Goal: Transaction & Acquisition: Purchase product/service

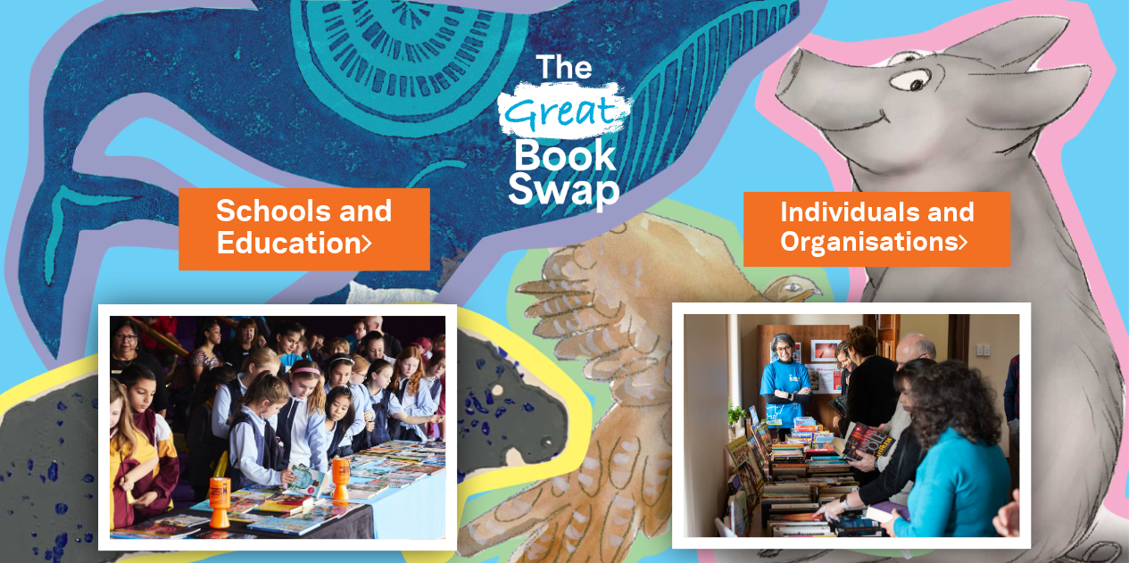
click at [279, 221] on link "Schools and Education" at bounding box center [304, 228] width 176 height 75
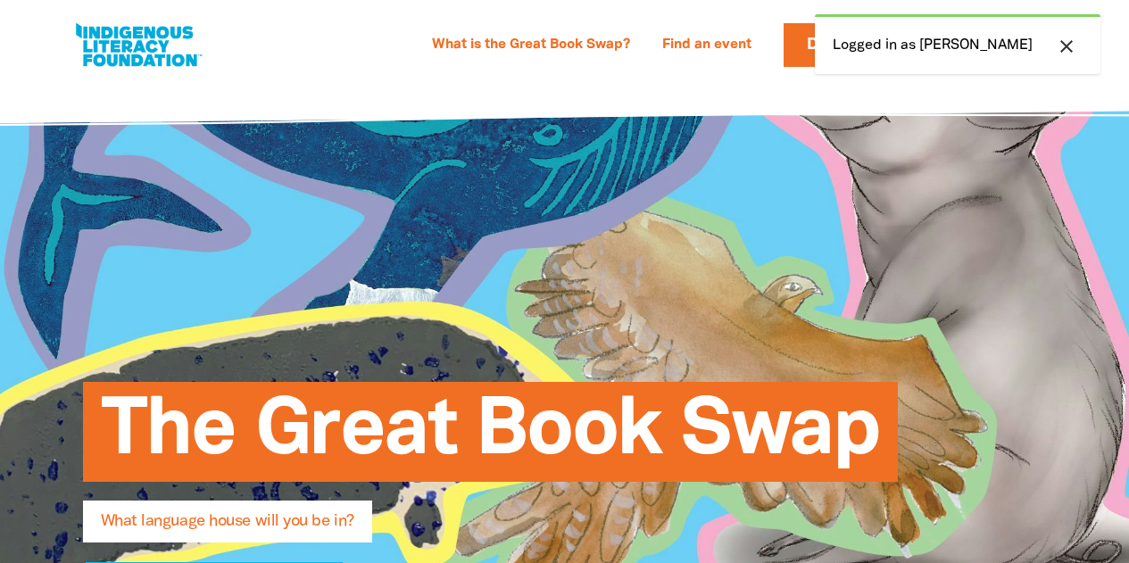
select select "primary-school"
click at [737, 80] on div "What is the Great Book Swap? Find an event Log In Sign Up Donate [PERSON_NAME] …" at bounding box center [564, 40] width 1129 height 80
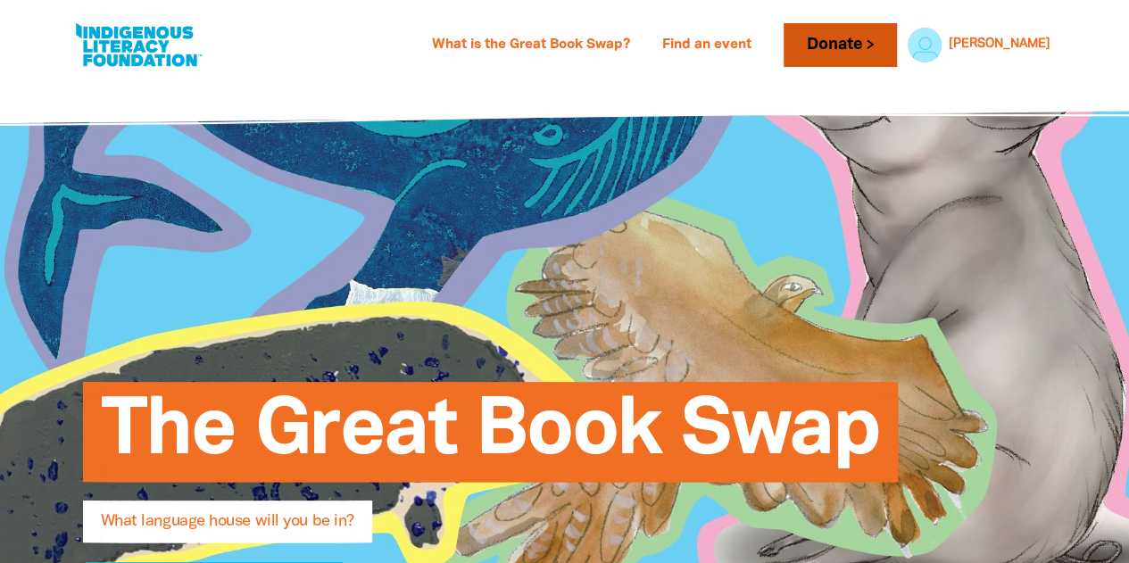
click at [885, 46] on link "Donate" at bounding box center [840, 45] width 112 height 44
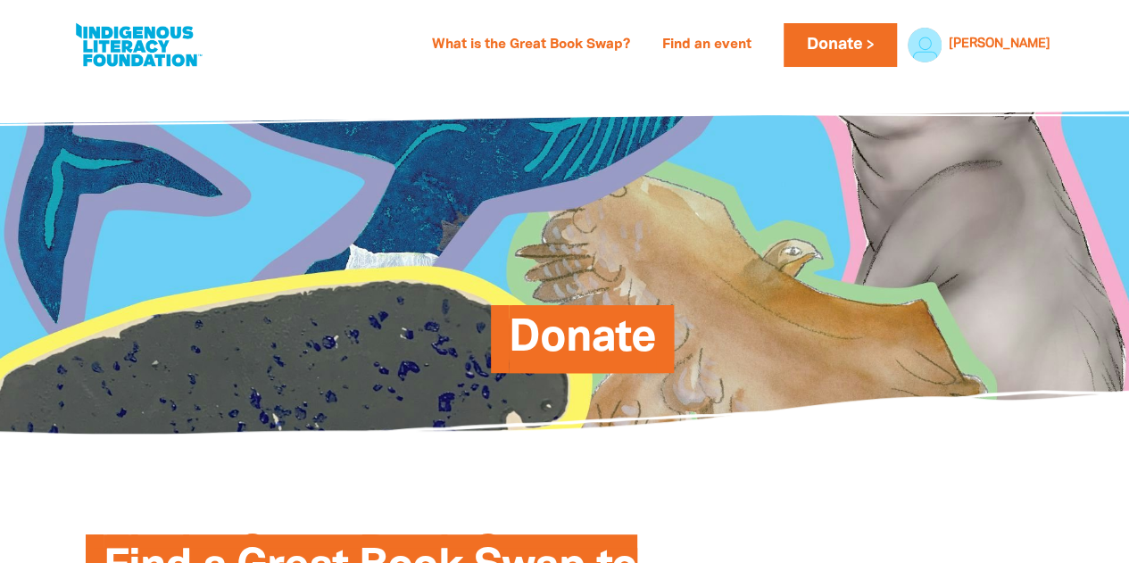
click at [827, 380] on div "Donate" at bounding box center [564, 257] width 1071 height 354
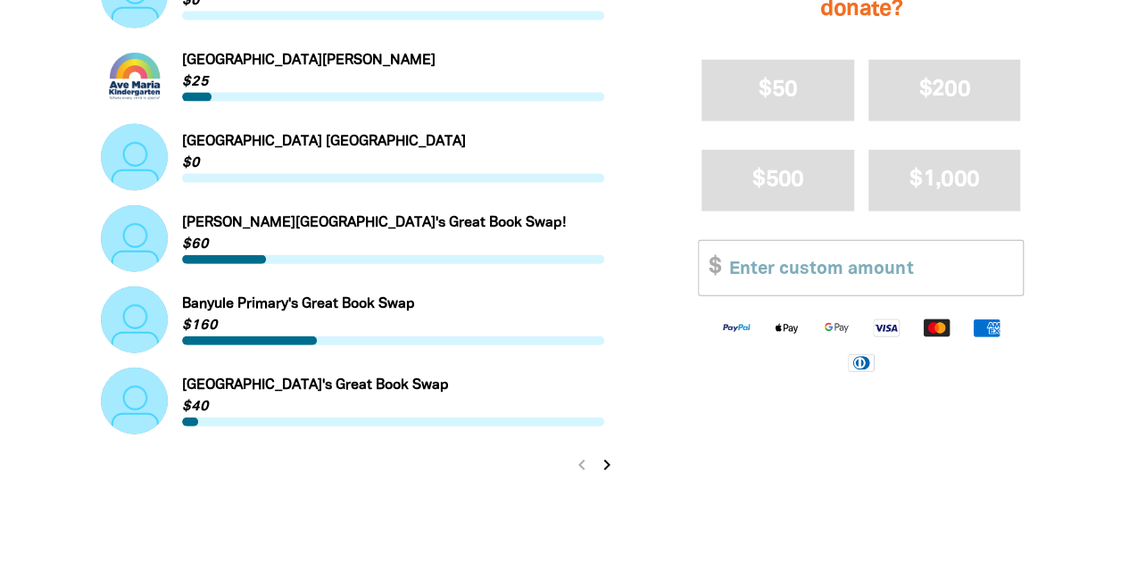
scroll to position [1917, 0]
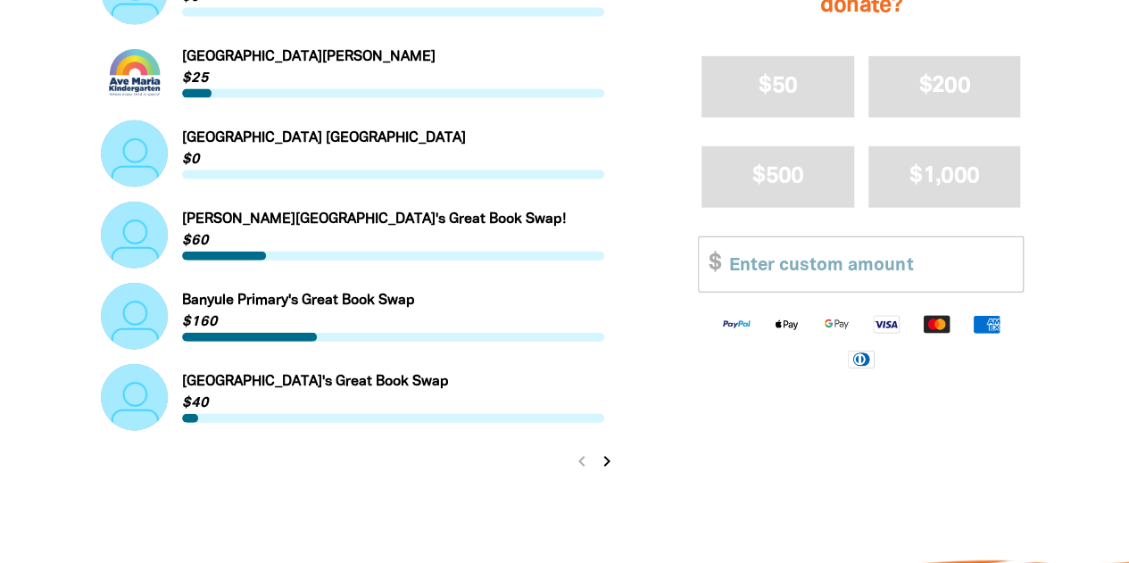
click at [380, 319] on link "Link to Banyule Primary's Great Book Swap" at bounding box center [353, 316] width 504 height 67
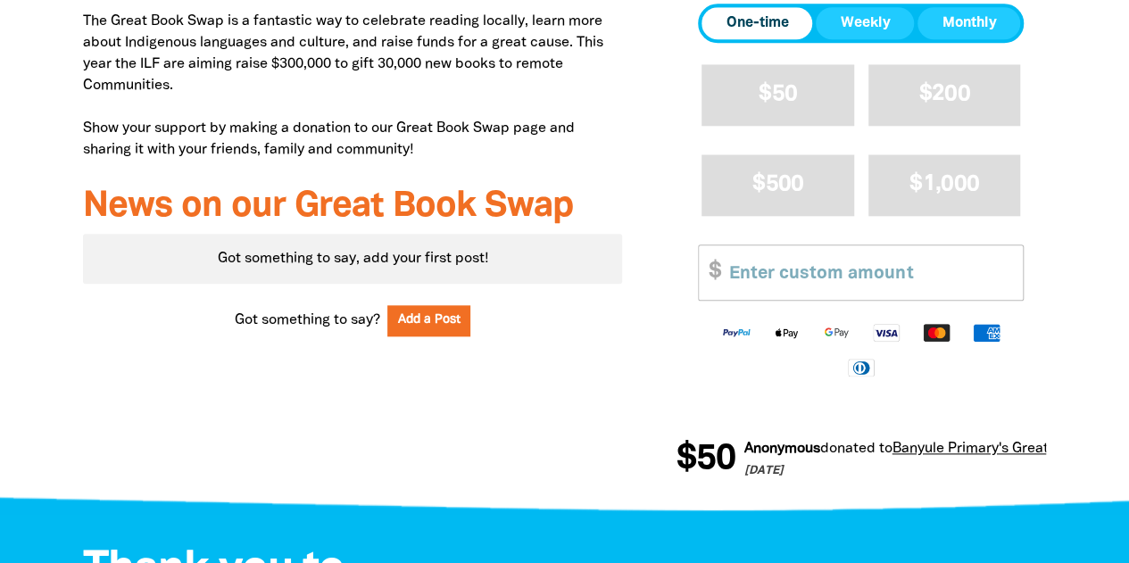
scroll to position [825, 0]
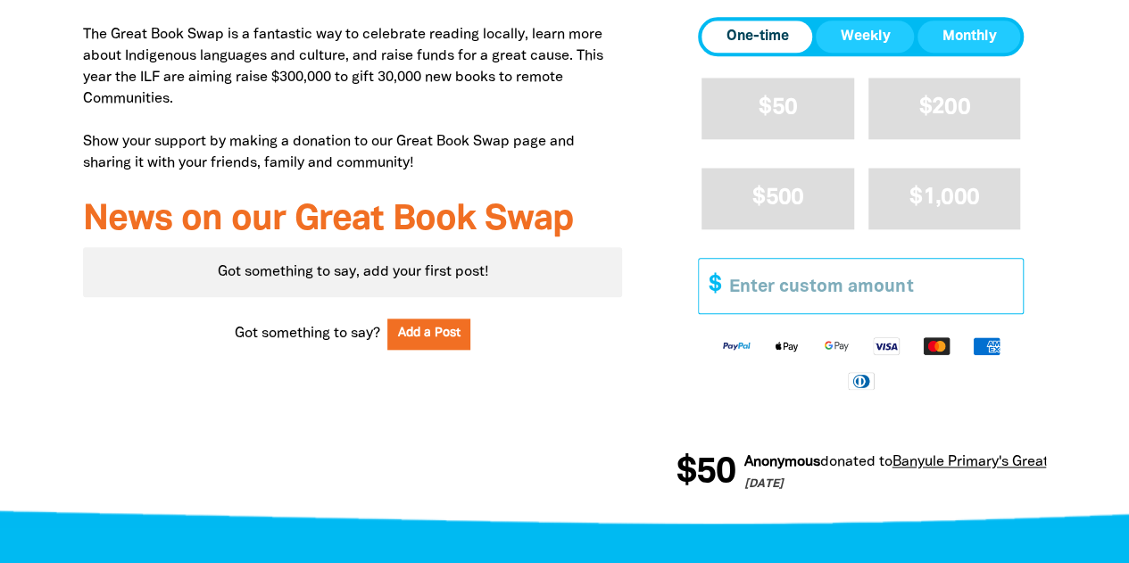
click at [848, 276] on input "Other Amount" at bounding box center [870, 286] width 306 height 54
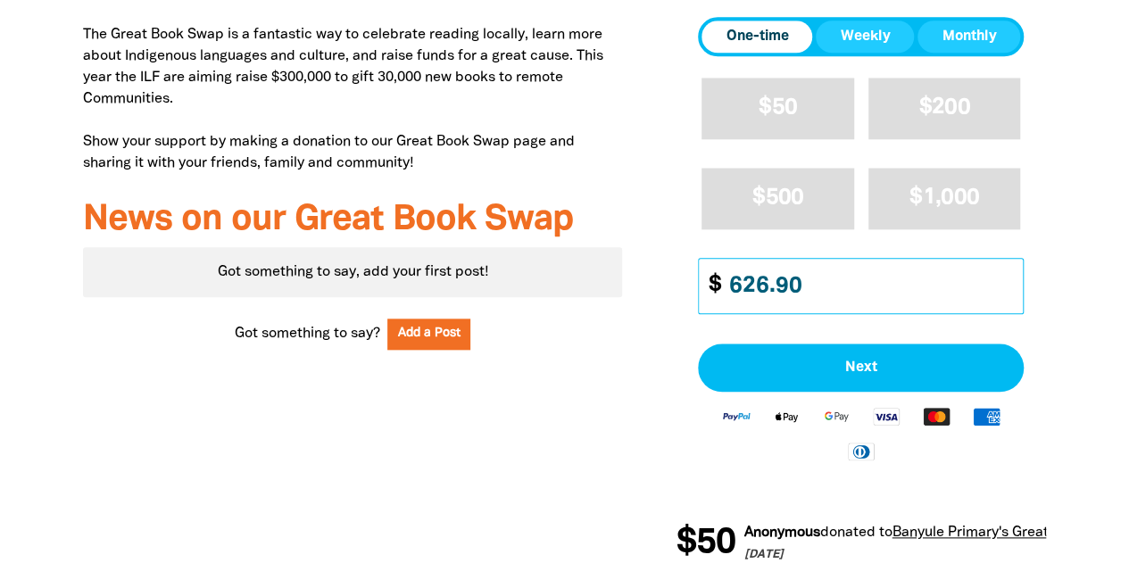
type input "626.90"
click at [635, 301] on div "Why we're doing the Great Book Swap We're holding a Great Book Swap to support …" at bounding box center [353, 206] width 594 height 765
click at [623, 326] on div "Why we're doing the Great Book Swap We're holding a Great Book Swap to support …" at bounding box center [353, 206] width 594 height 765
click at [576, 309] on div "Got something to say? Add a Post" at bounding box center [353, 323] width 540 height 53
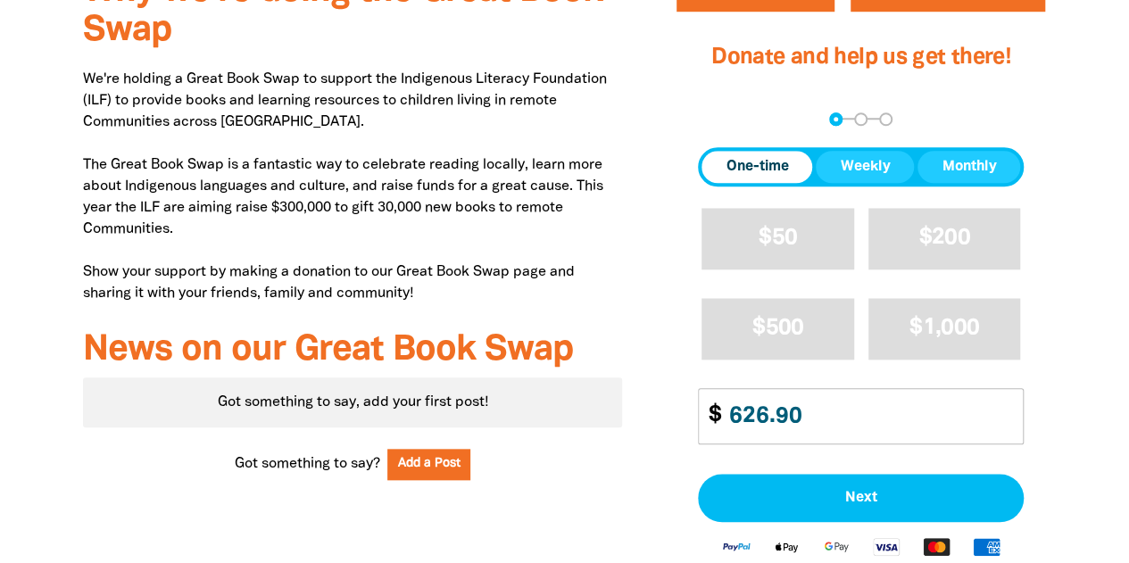
scroll to position [718, 0]
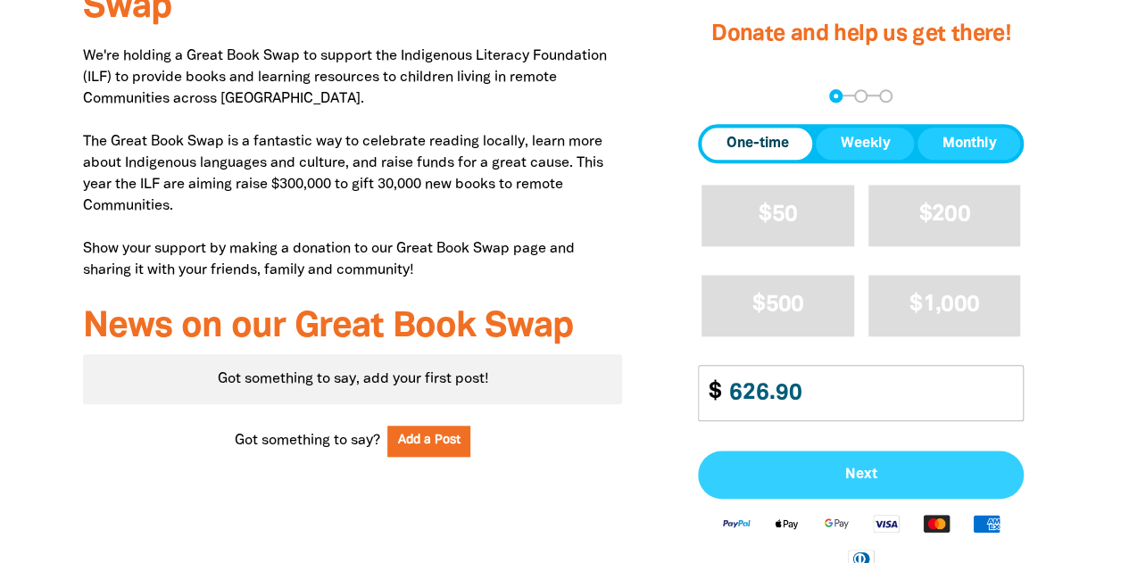
click at [783, 460] on button "Next" at bounding box center [861, 475] width 326 height 48
select select "AU"
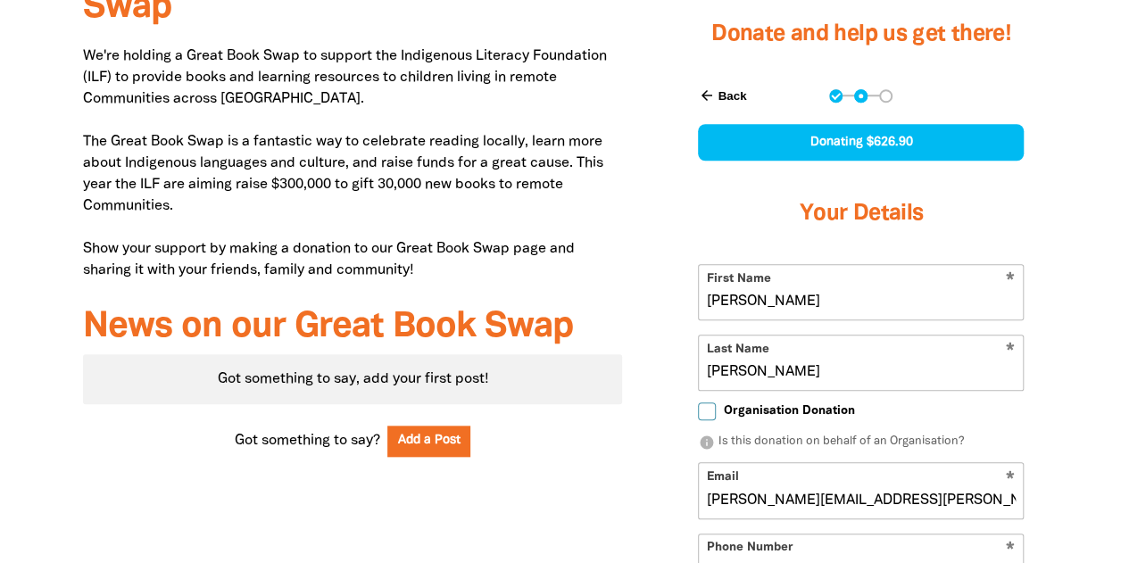
scroll to position [771, 0]
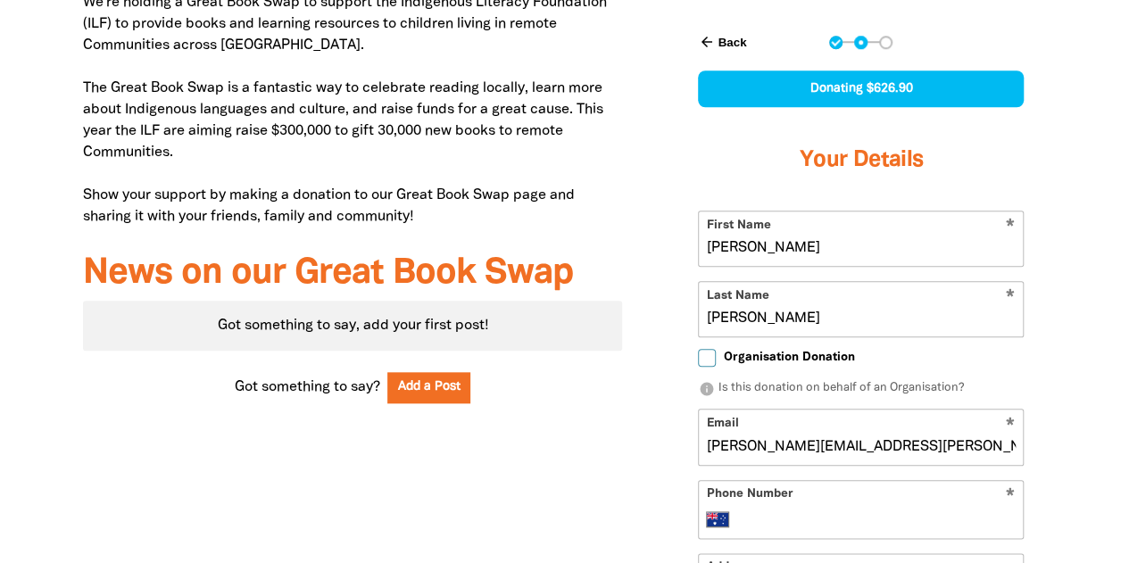
click at [1077, 174] on div "Why we're doing the Great Book Swap We're holding a Great Book Swap to support …" at bounding box center [564, 385] width 1071 height 1015
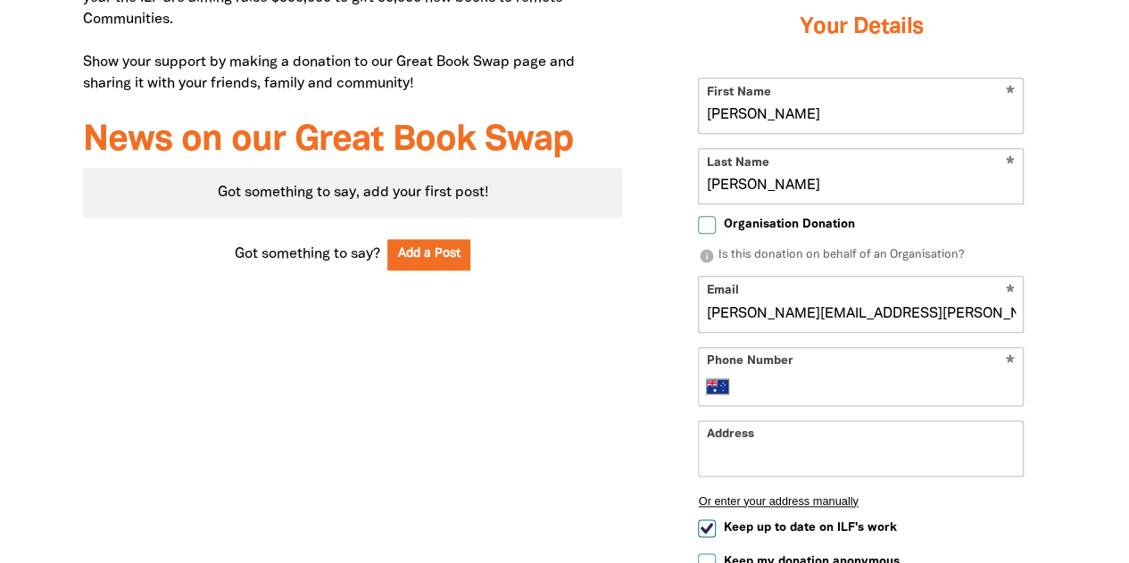
scroll to position [914, 0]
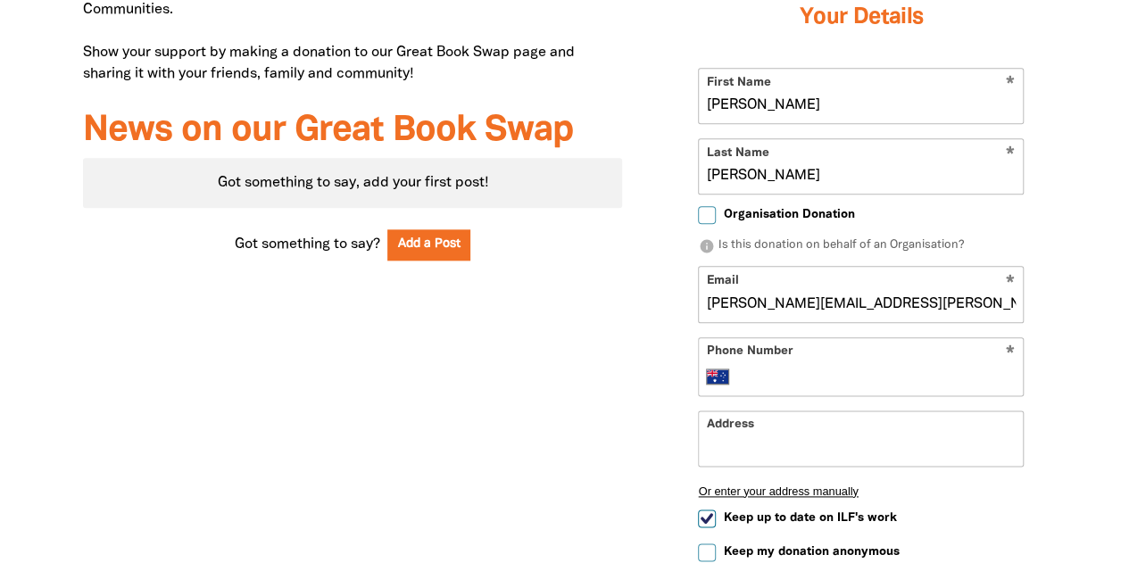
click at [750, 208] on span "Organisation Donation" at bounding box center [788, 214] width 131 height 17
click at [716, 208] on input "Organisation Donation" at bounding box center [707, 215] width 18 height 18
checkbox input "true"
select select "AU"
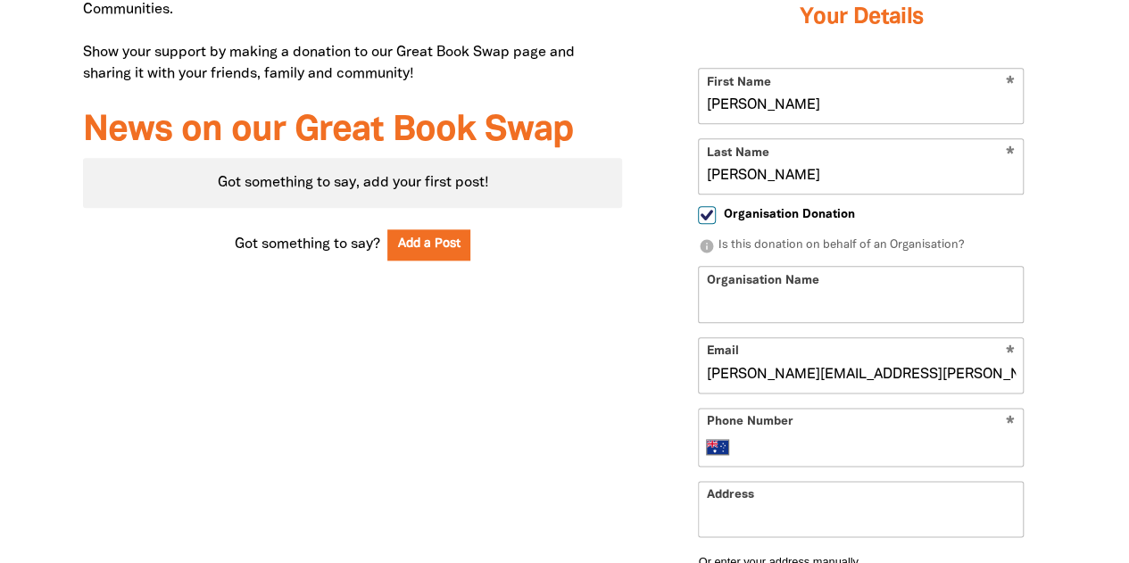
click at [784, 276] on input "Organisation Name" at bounding box center [861, 294] width 324 height 54
type input "[GEOGRAPHIC_DATA]"
type input "[PHONE_NUMBER]"
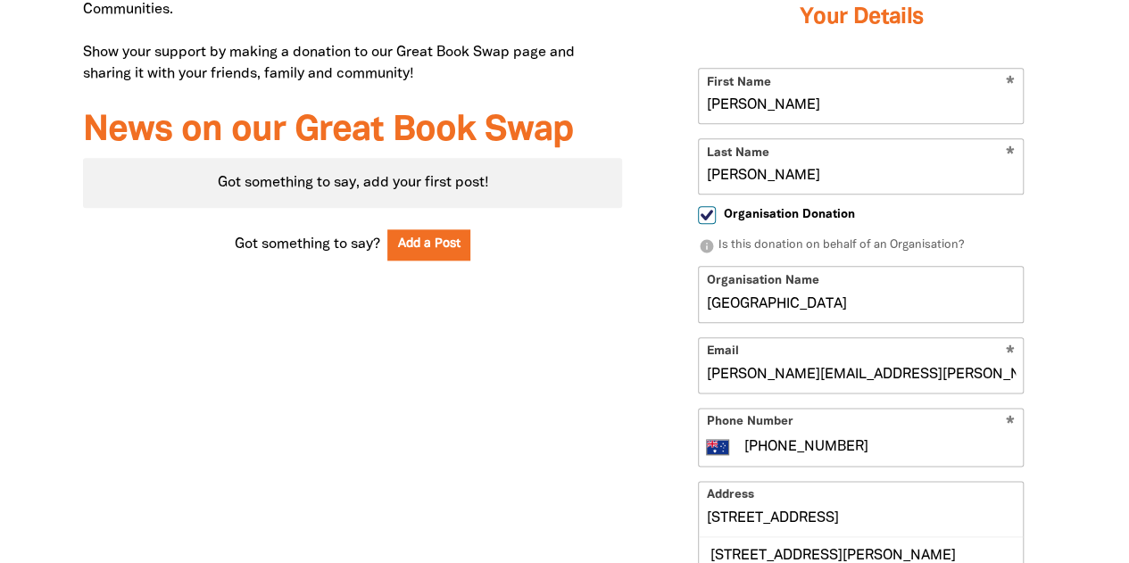
click at [543, 378] on div "Why we're doing the Great Book Swap We're holding a Great Book Swap to support …" at bounding box center [353, 317] width 594 height 1164
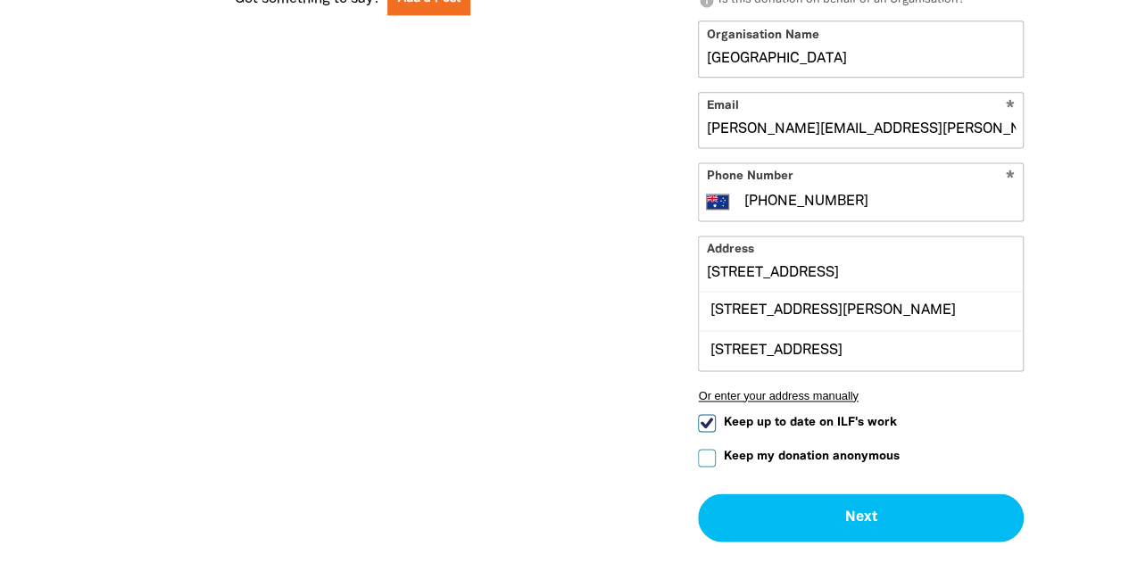
scroll to position [1164, 0]
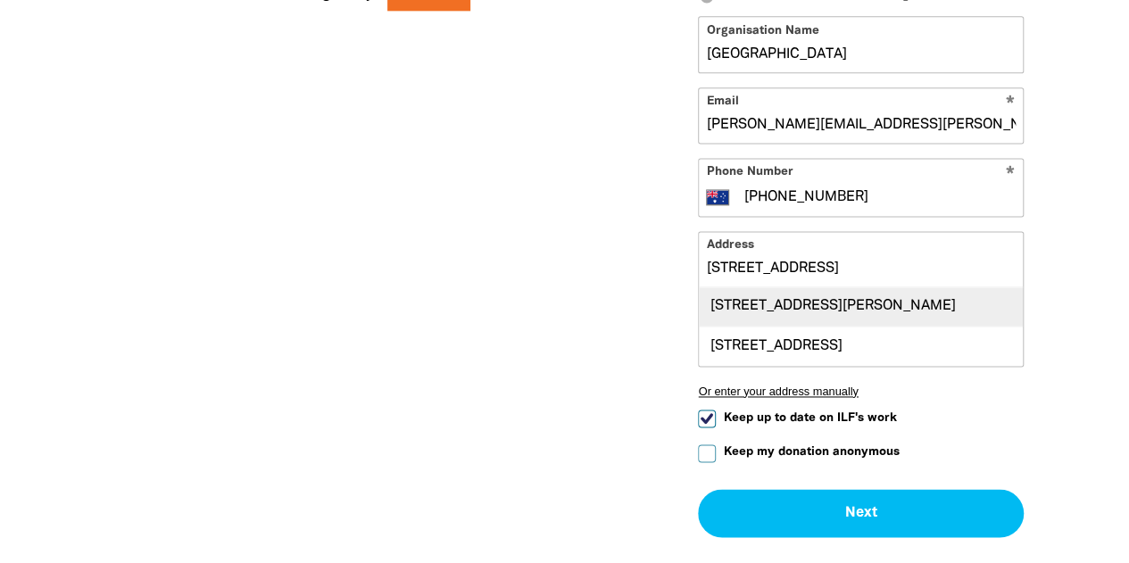
click at [744, 297] on div "[STREET_ADDRESS][PERSON_NAME]" at bounding box center [861, 306] width 324 height 38
type input "[STREET_ADDRESS][PERSON_NAME]"
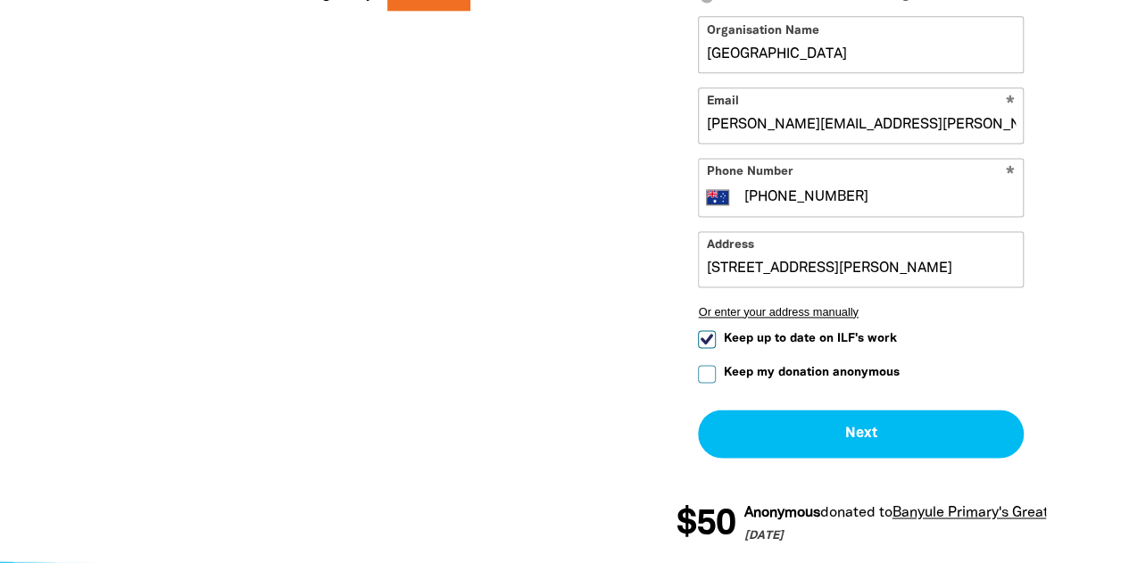
click at [579, 271] on div "Why we're doing the Great Book Swap We're holding a Great Book Swap to support …" at bounding box center [353, 27] width 594 height 1085
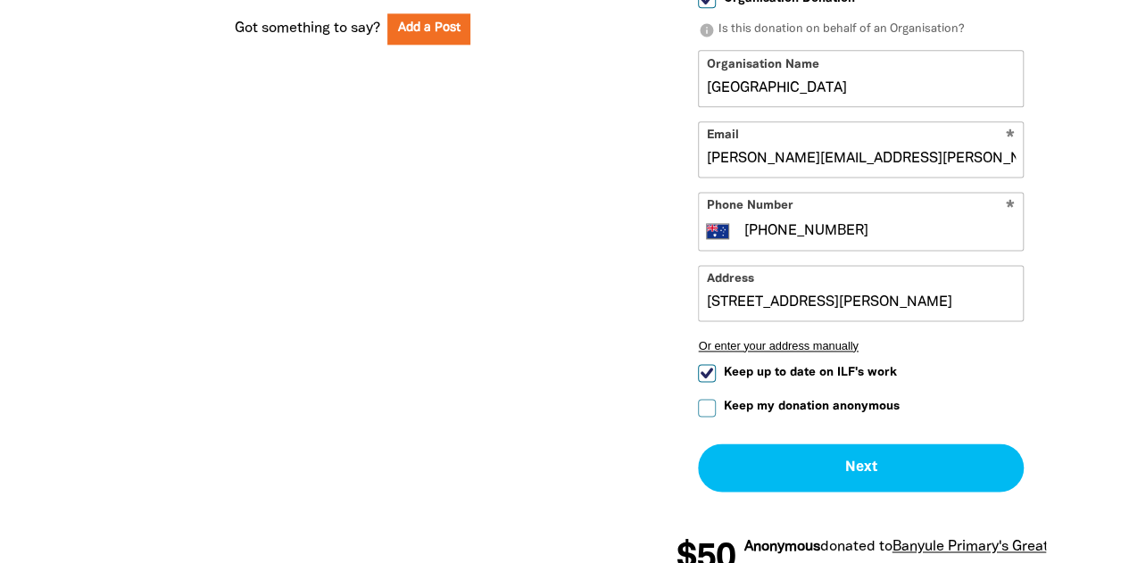
scroll to position [1128, 0]
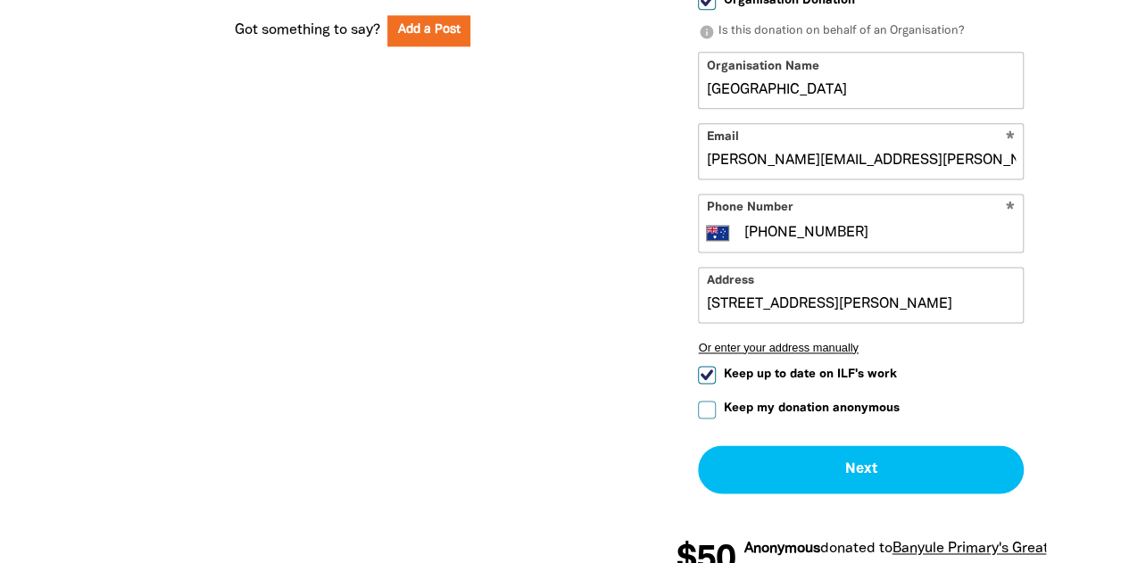
click at [704, 373] on input "Keep up to date on ILF's work" at bounding box center [707, 375] width 18 height 18
checkbox input "false"
click at [651, 342] on div "Edit Page My Dashboard Donate and help us get there! arrow_back Back Step 1 Ste…" at bounding box center [861, 63] width 424 height 1085
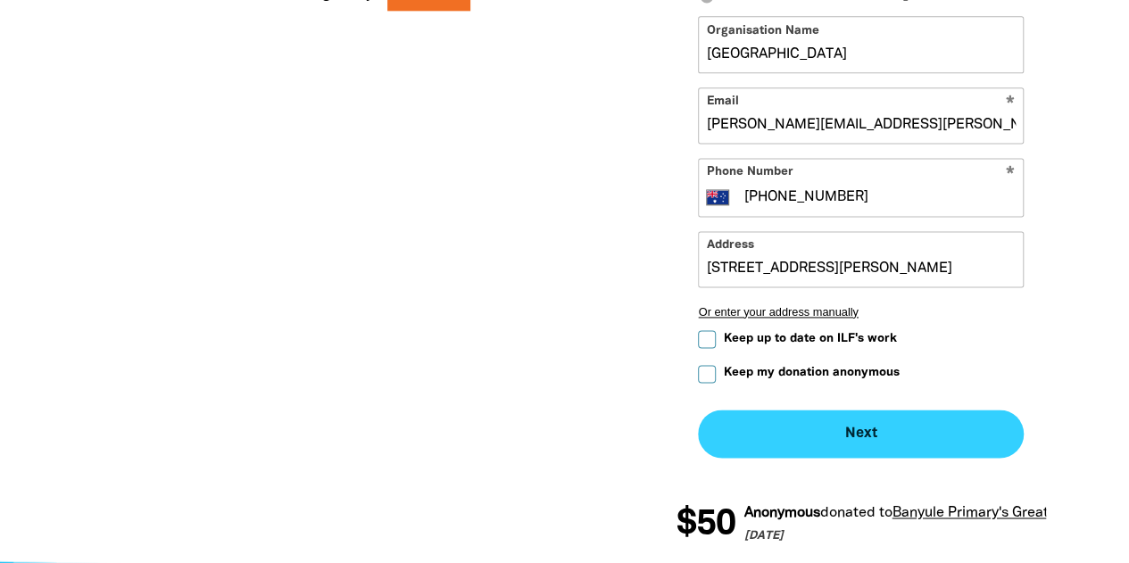
click at [774, 414] on button "Next chevron_right" at bounding box center [861, 434] width 326 height 48
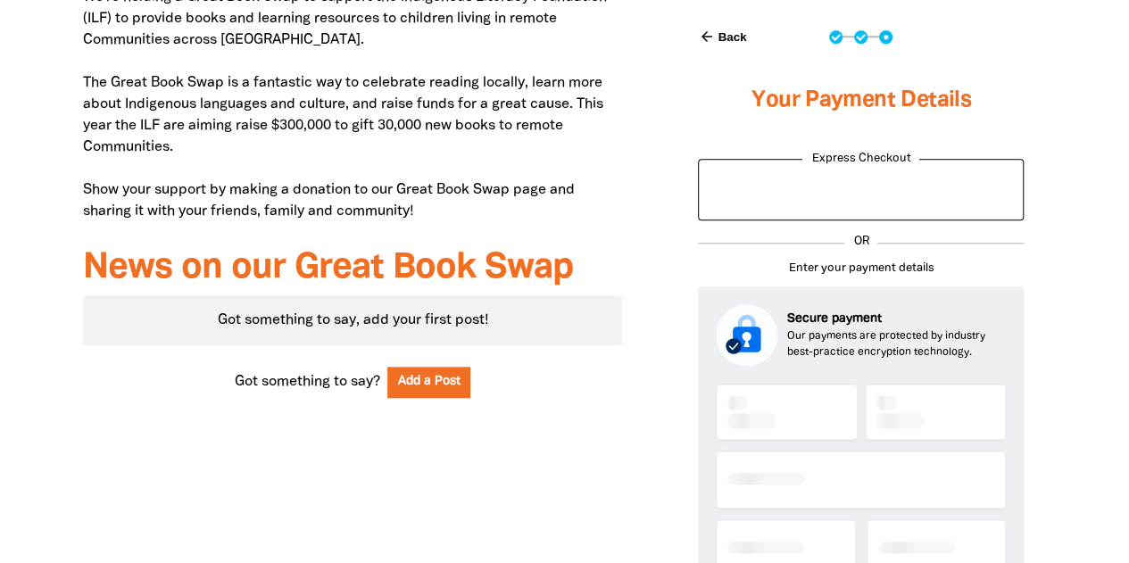
scroll to position [768, 0]
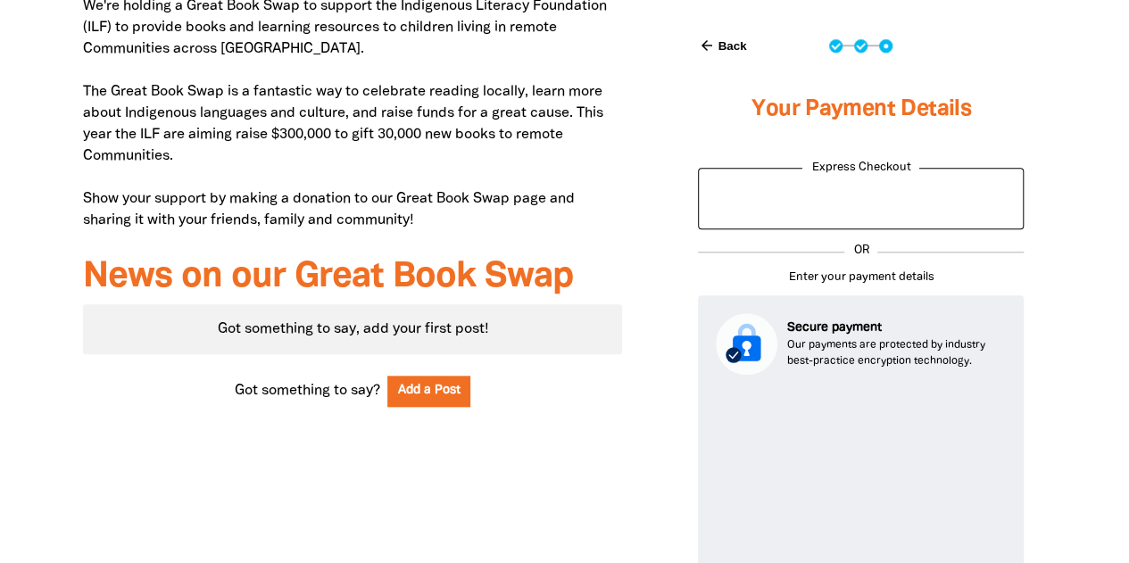
click at [645, 284] on div "Why we're doing the Great Book Swap We're holding a Great Book Swap to support …" at bounding box center [353, 441] width 594 height 1121
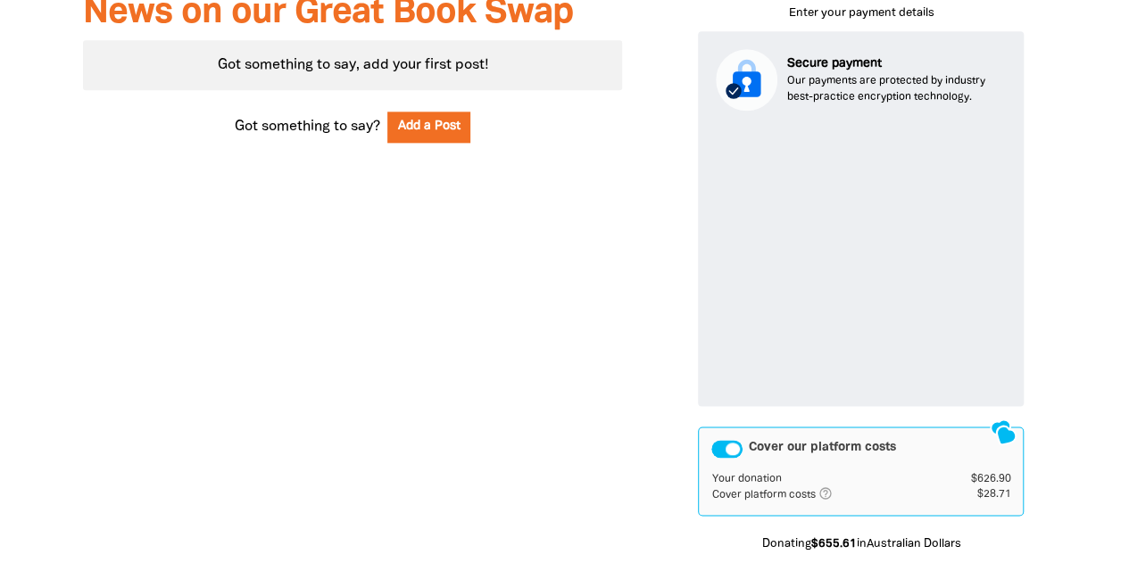
scroll to position [1053, 0]
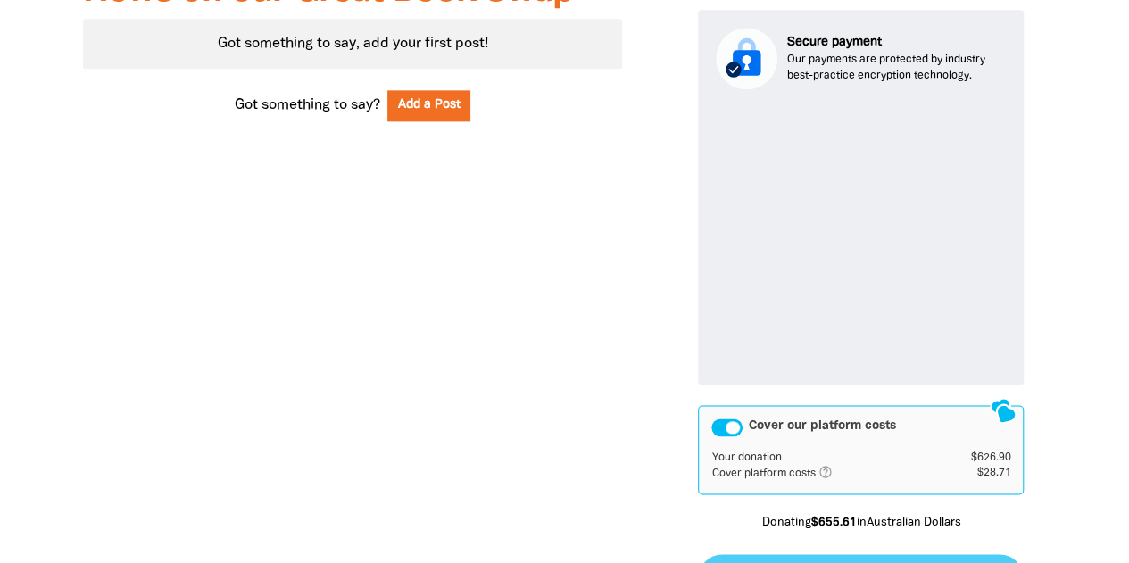
click at [720, 429] on div "Cover our platform costs" at bounding box center [727, 428] width 31 height 18
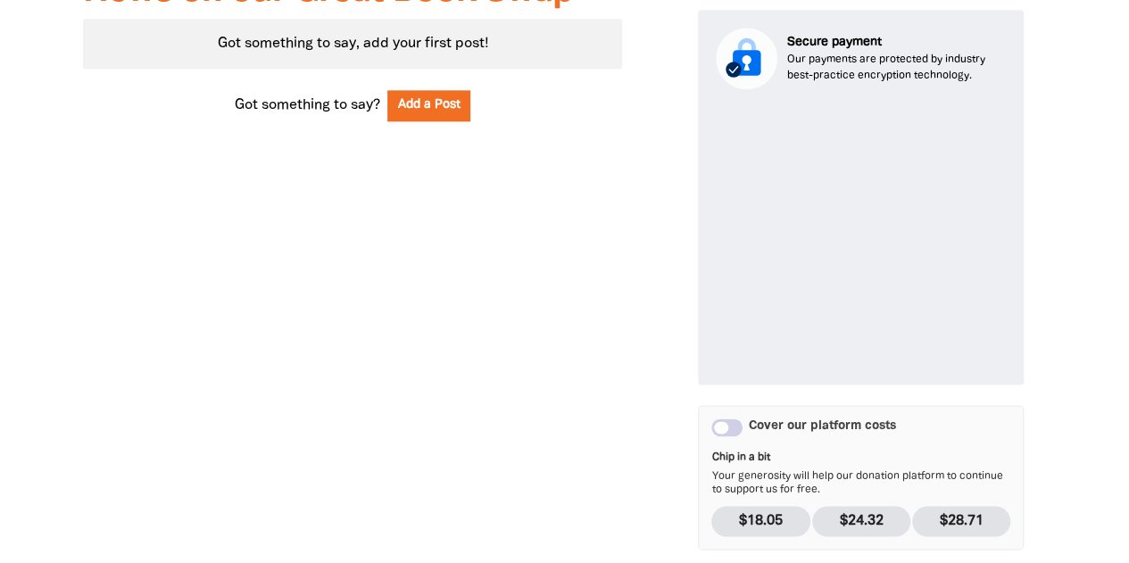
click at [621, 408] on div "Why we're doing the Great Book Swap We're holding a Great Book Swap to support …" at bounding box center [353, 184] width 594 height 1177
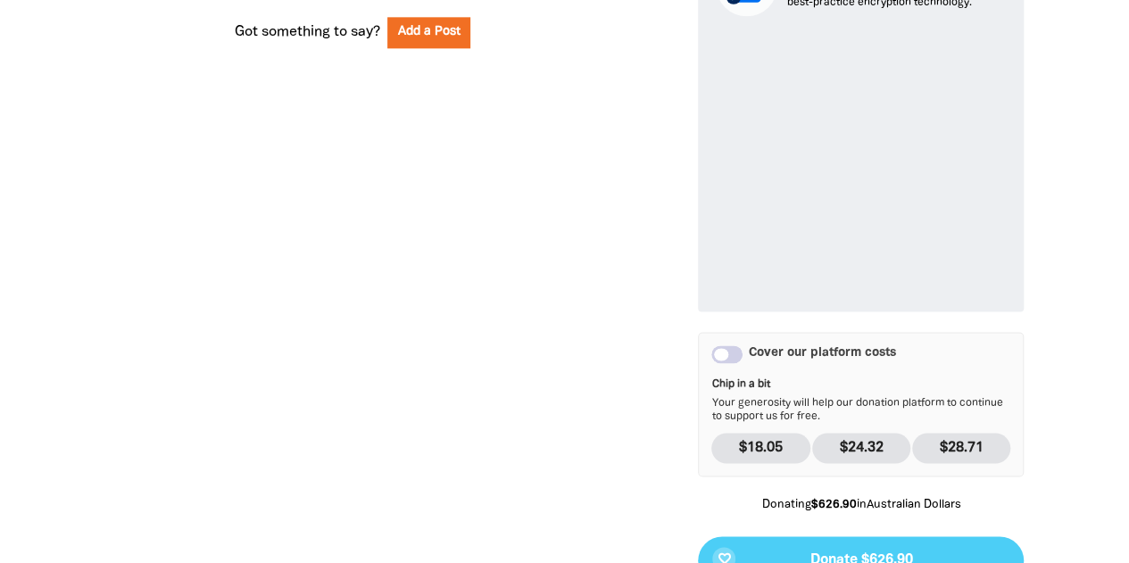
scroll to position [1125, 0]
